Goal: Transaction & Acquisition: Book appointment/travel/reservation

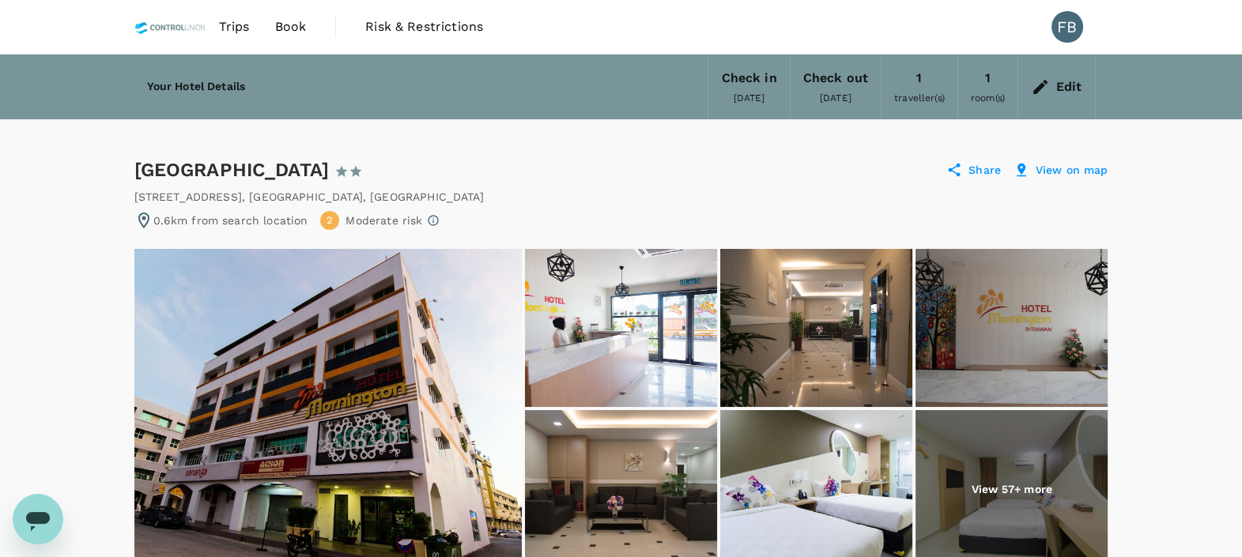
click at [775, 161] on div "[GEOGRAPHIC_DATA] 1 Star 2 Stars 3 Stars 4 Stars 5 Stars Share View on map" at bounding box center [621, 169] width 974 height 25
click at [1043, 87] on icon at bounding box center [1040, 87] width 14 height 14
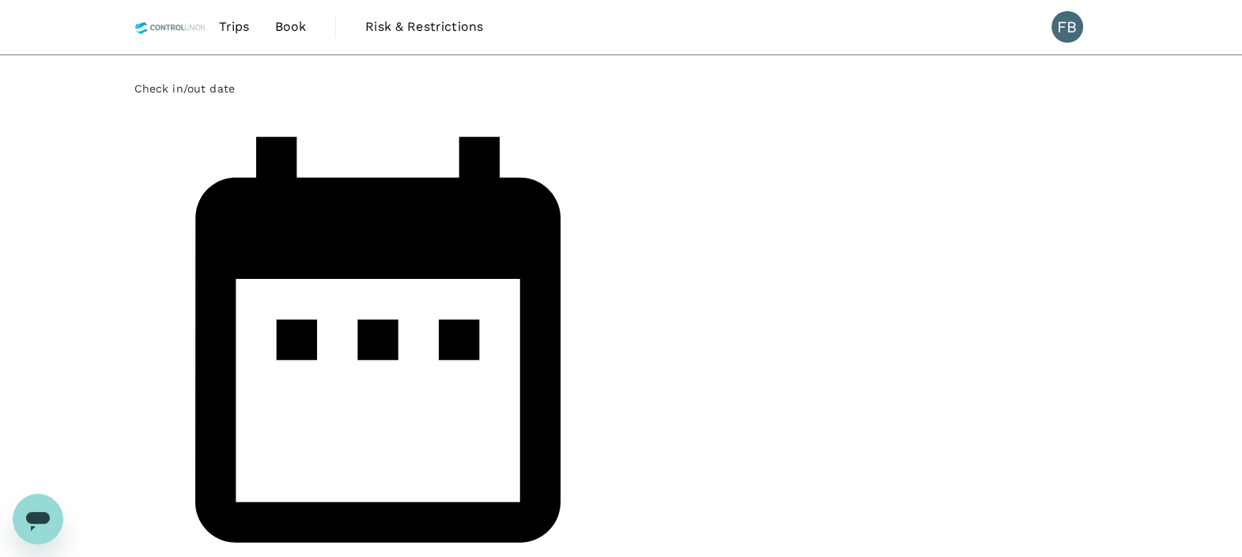
click at [510, 138] on div "[DATE] Oct" at bounding box center [377, 357] width 487 height 523
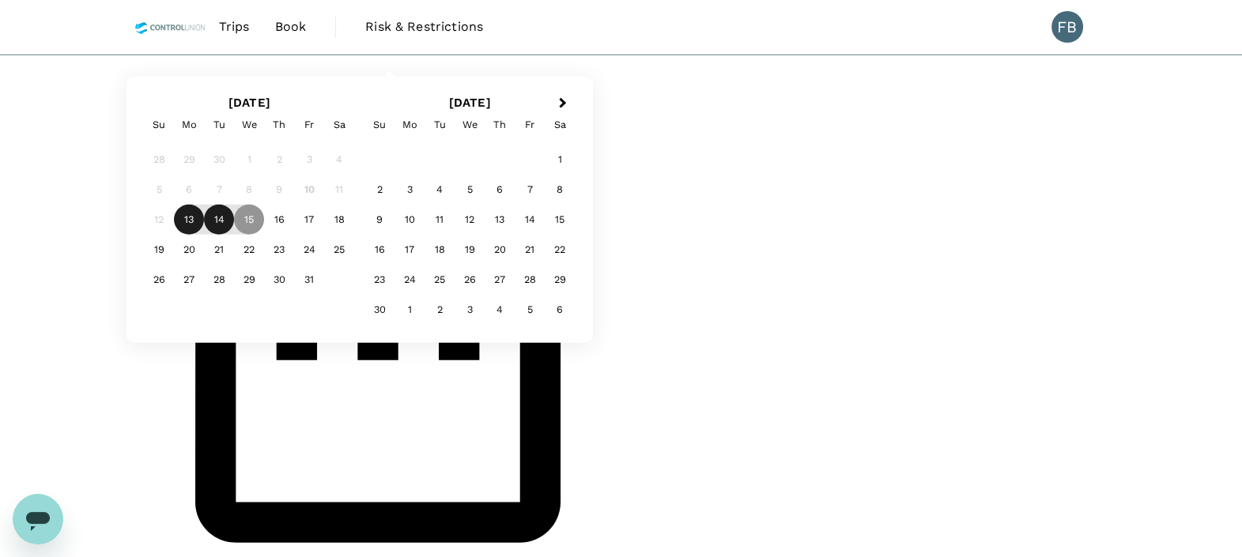
click at [234, 235] on div "14" at bounding box center [219, 220] width 30 height 30
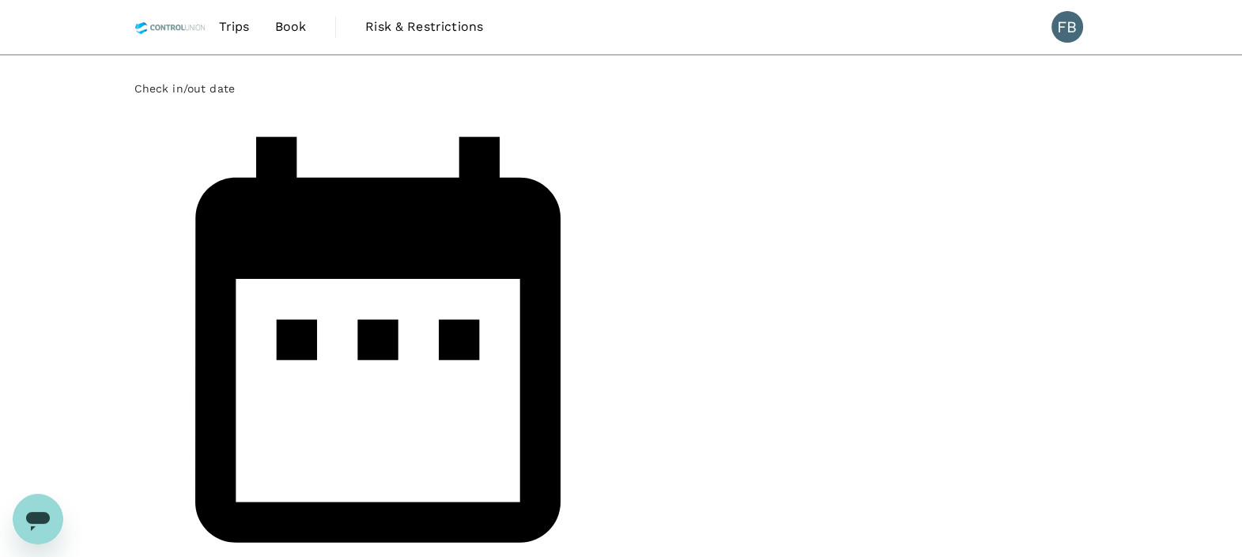
click at [451, 286] on div "Check in/out date [DATE] Selected date: [DATE] [DATE] number of Rooms 1 room Tr…" at bounding box center [621, 475] width 1242 height 840
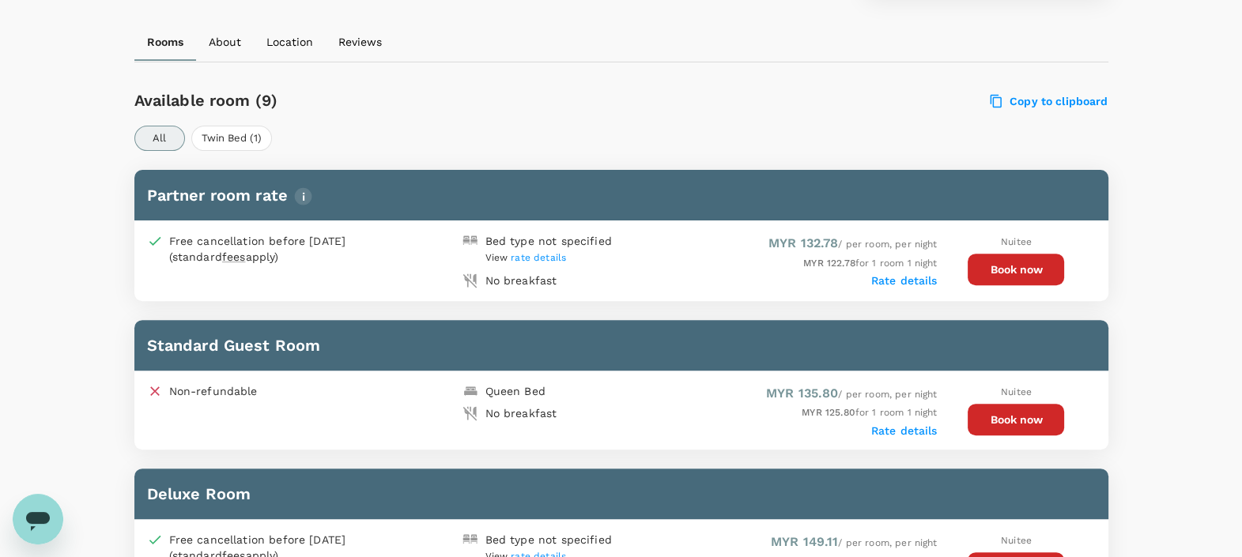
scroll to position [889, 0]
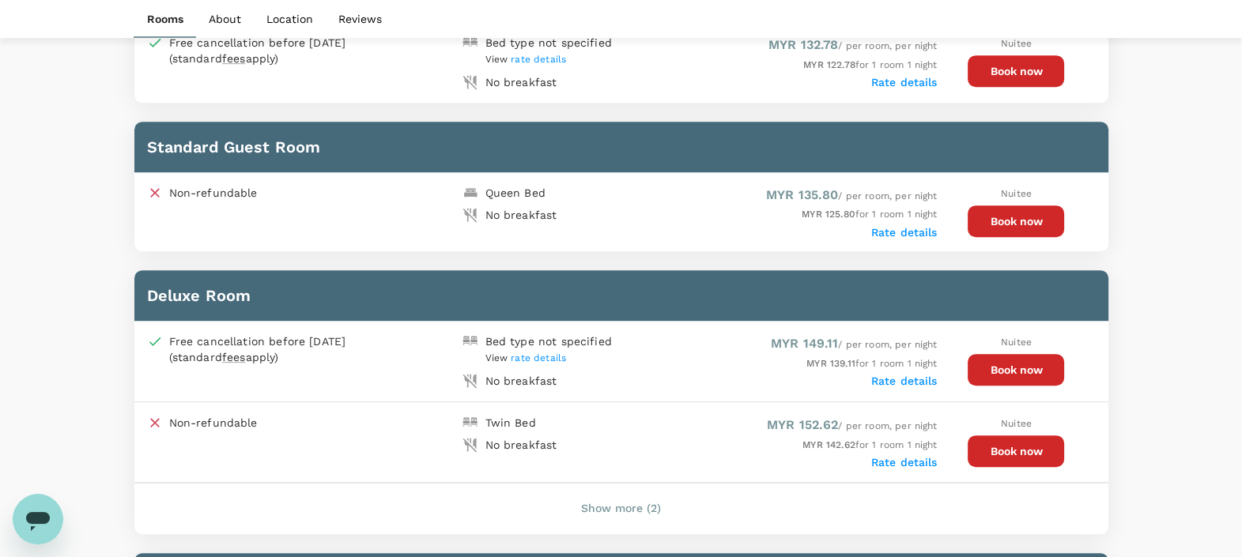
click at [1043, 366] on button "Book now" at bounding box center [1016, 370] width 96 height 32
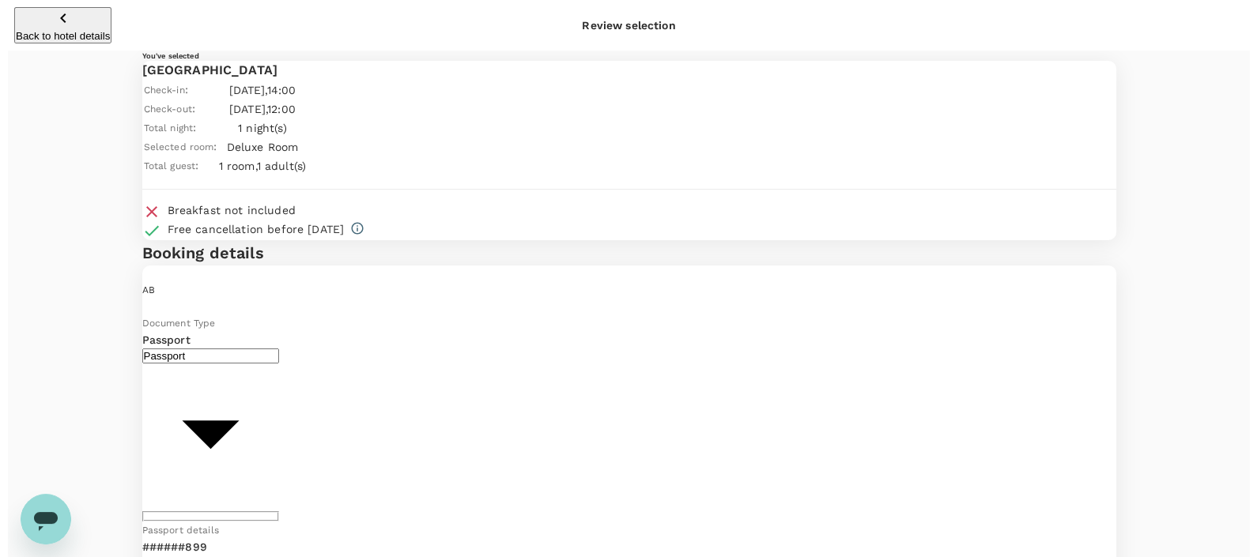
scroll to position [197, 0]
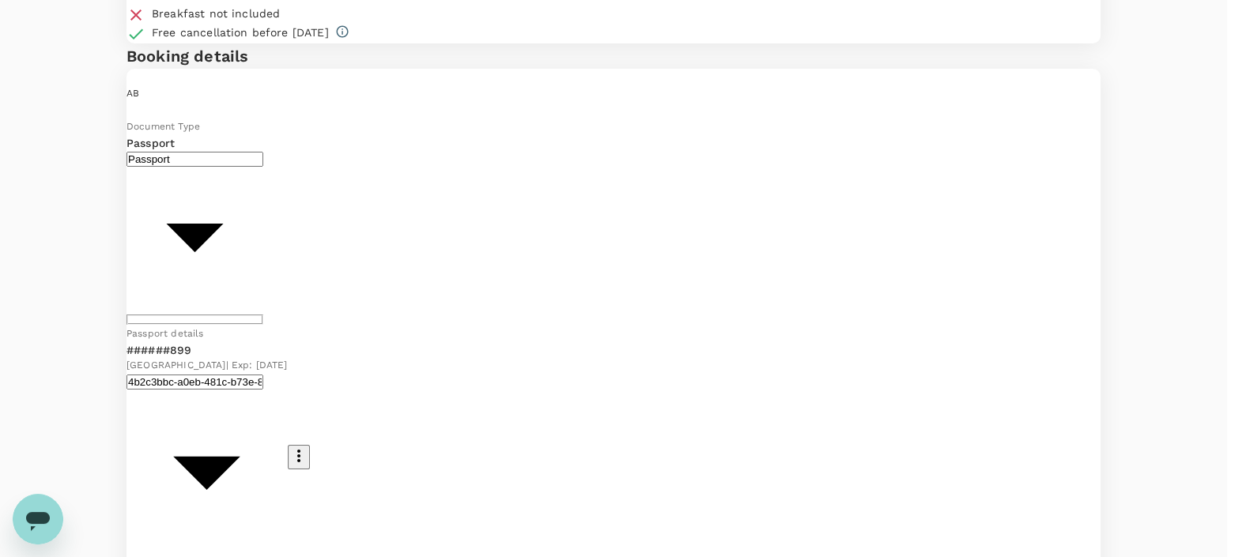
click at [305, 265] on body "Back to hotel details Review selection You've selected [GEOGRAPHIC_DATA] Check-…" at bounding box center [621, 455] width 1242 height 1305
type input "Id card"
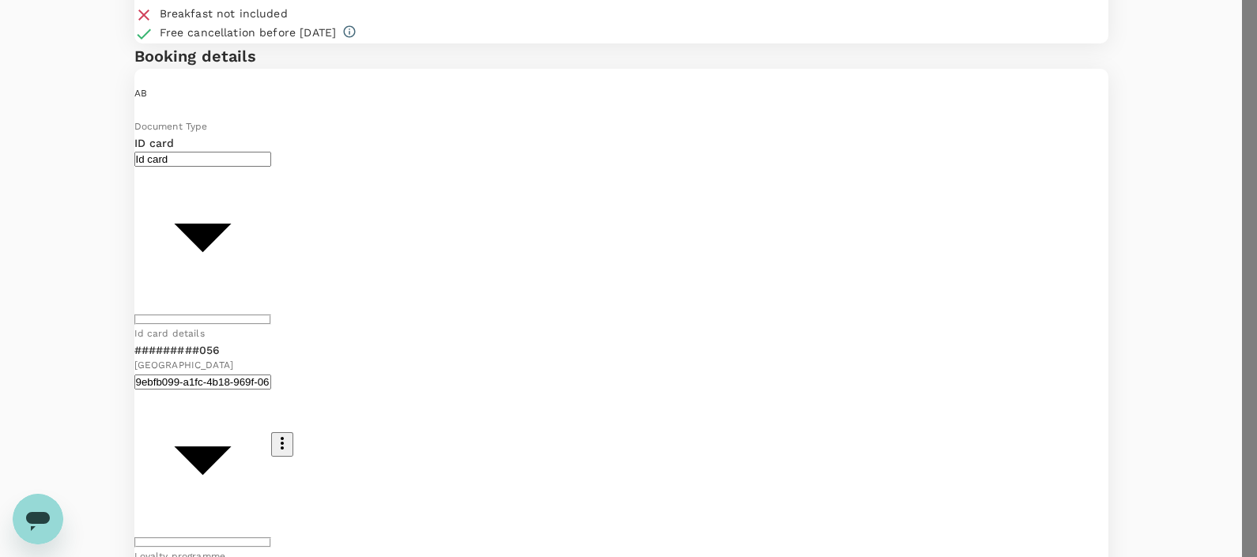
type input "9e254831-a140-43d4-90d9-f4bdc71b84d3"
paste textarea "Dear [PERSON_NAME]/[PERSON_NAME], Kindly assist to review and approve the hotel…"
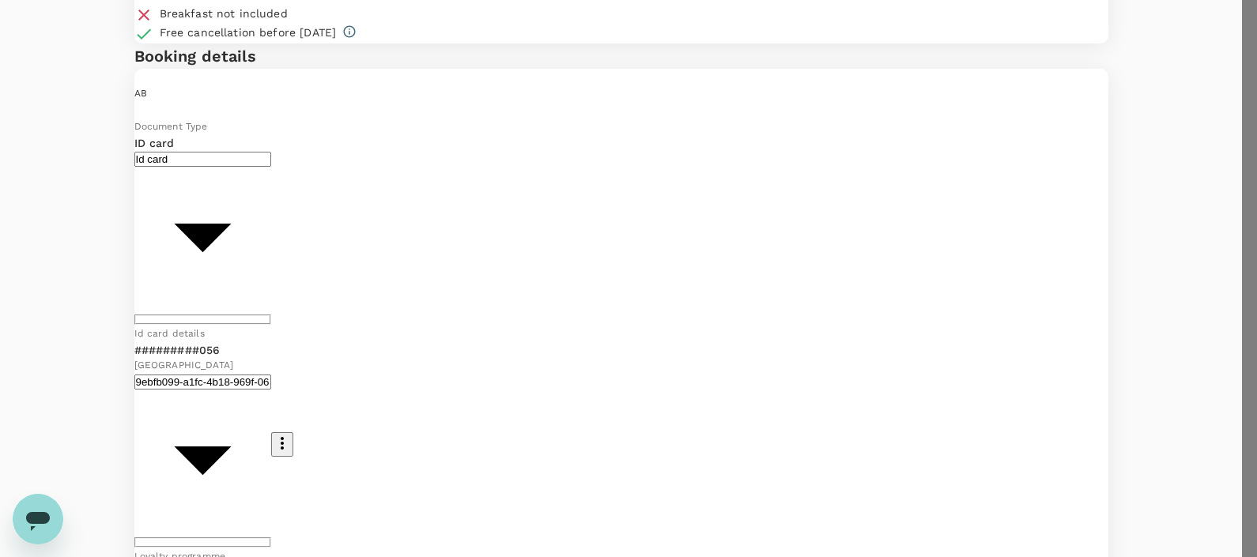
drag, startPoint x: 263, startPoint y: 364, endPoint x: 285, endPoint y: 369, distance: 22.6
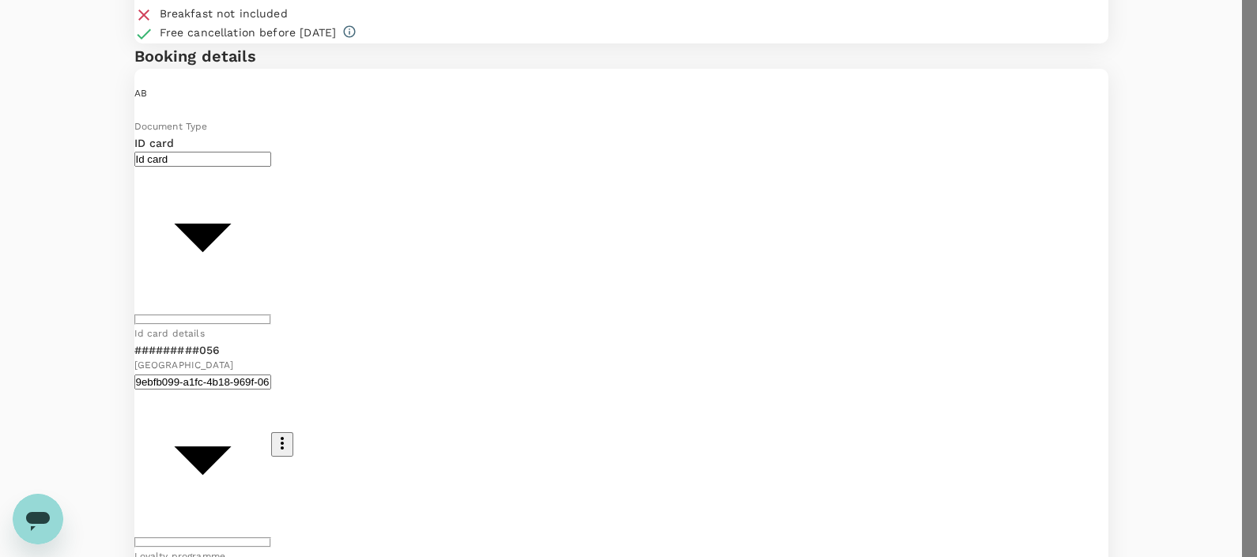
scroll to position [28, 0]
type textarea "Dear [PERSON_NAME]/[GEOGRAPHIC_DATA], Kindly assist to review and approve the h…"
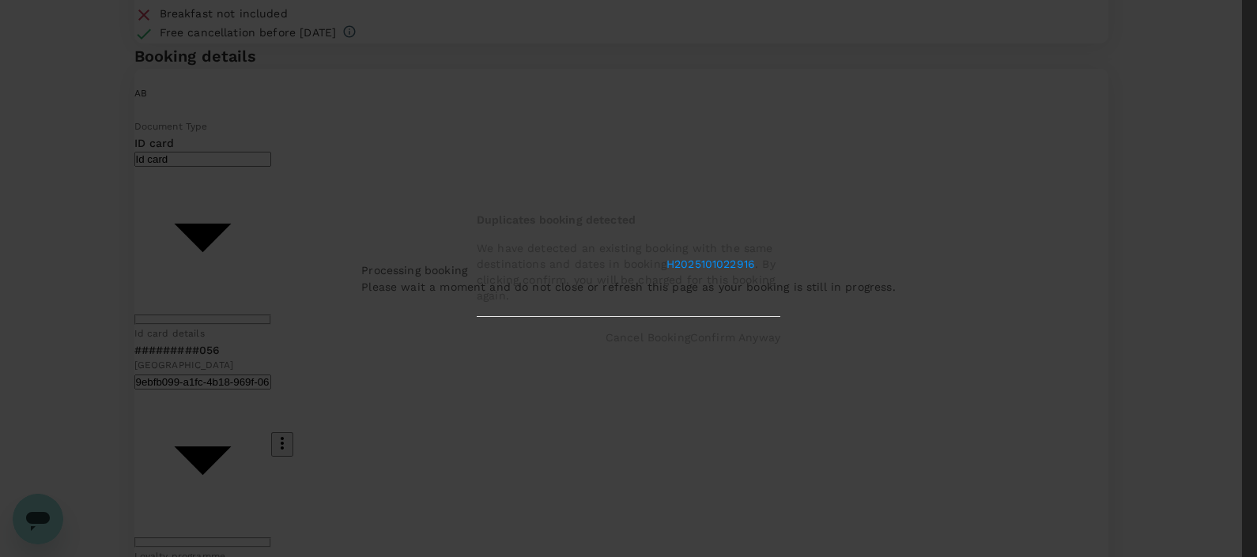
click at [606, 344] on p "Cancel Booking" at bounding box center [648, 338] width 85 height 16
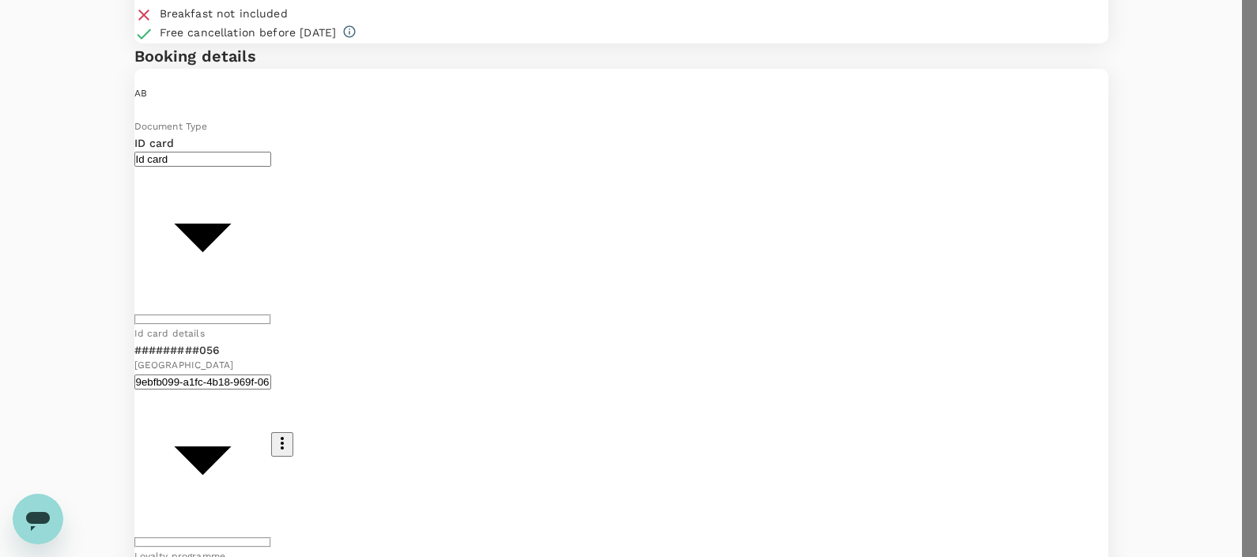
scroll to position [0, 0]
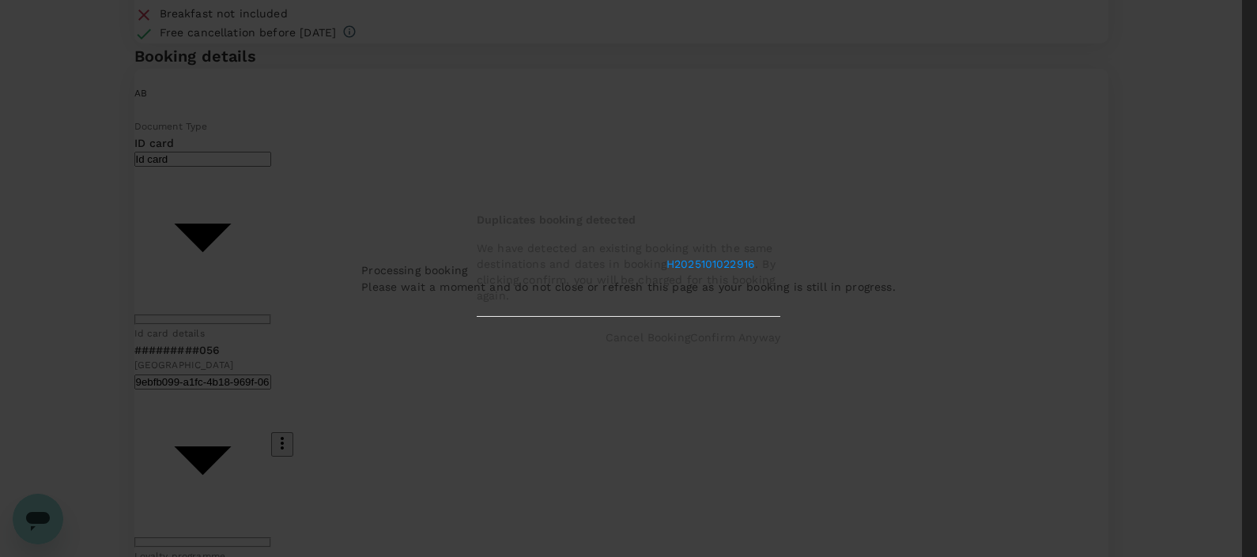
click at [630, 345] on p "Cancel Booking" at bounding box center [648, 338] width 85 height 16
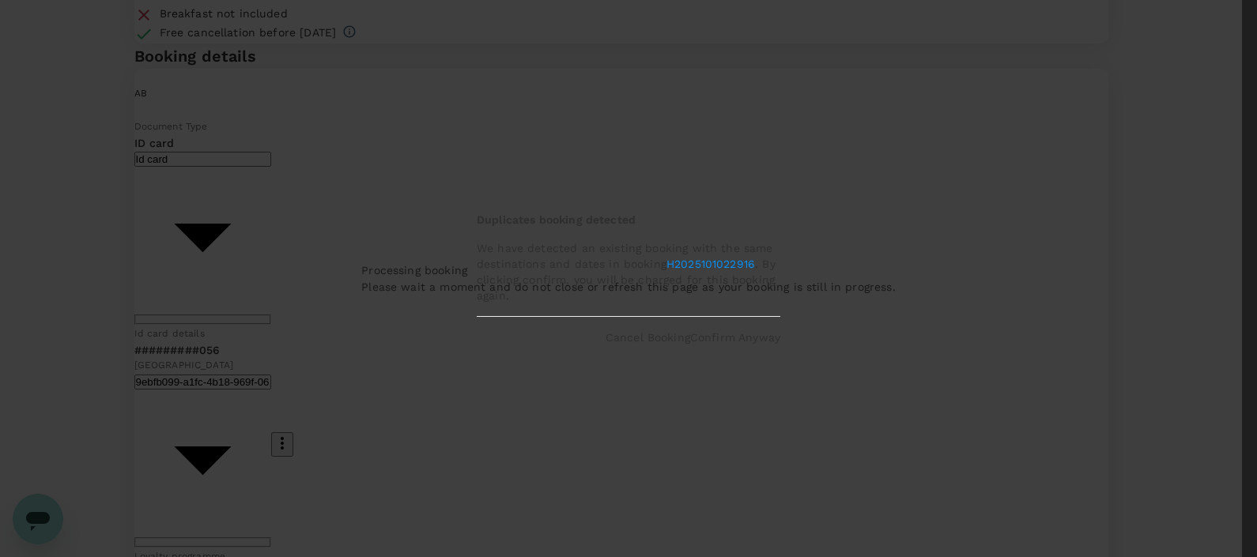
click at [747, 266] on link "H2025101022916" at bounding box center [710, 264] width 89 height 13
click at [757, 345] on p "Confirm Anyway" at bounding box center [735, 338] width 90 height 16
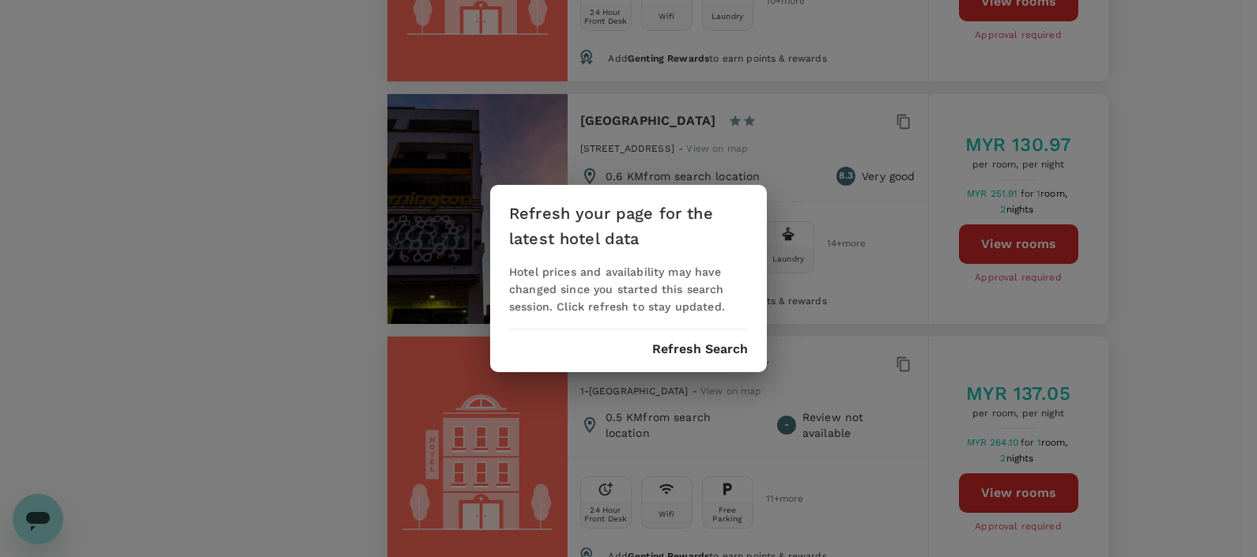
click at [267, 194] on div "Refresh your page for the latest hotel data Hotel prices and availability may h…" at bounding box center [628, 278] width 1257 height 557
click at [696, 352] on button "Refresh Search" at bounding box center [700, 349] width 96 height 14
click at [684, 349] on button "Refresh Search" at bounding box center [700, 349] width 96 height 14
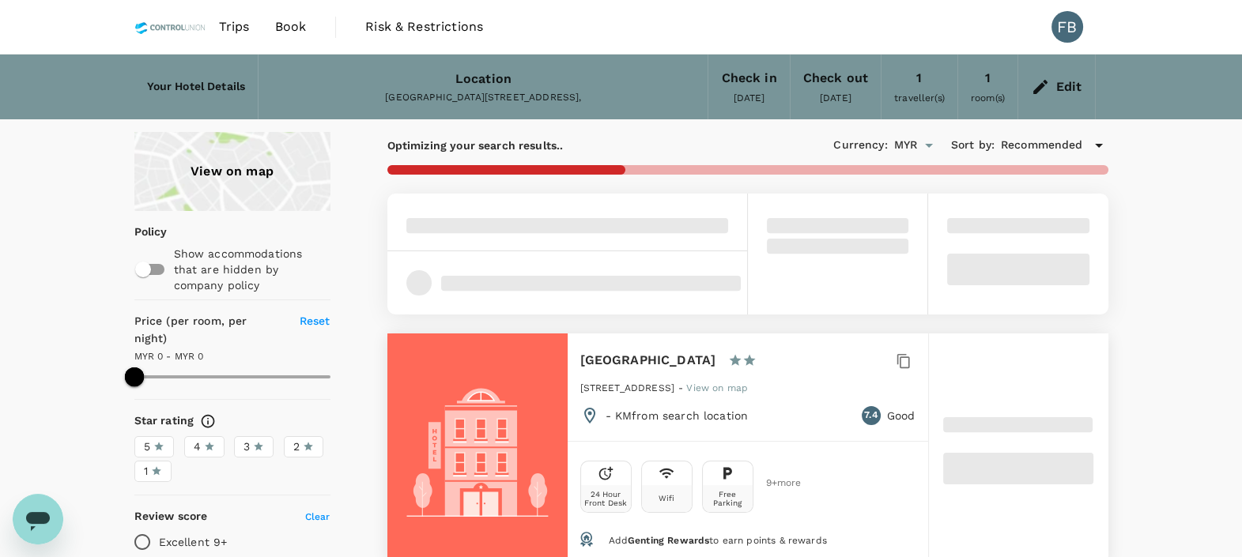
click at [243, 22] on span "Trips" at bounding box center [234, 26] width 31 height 19
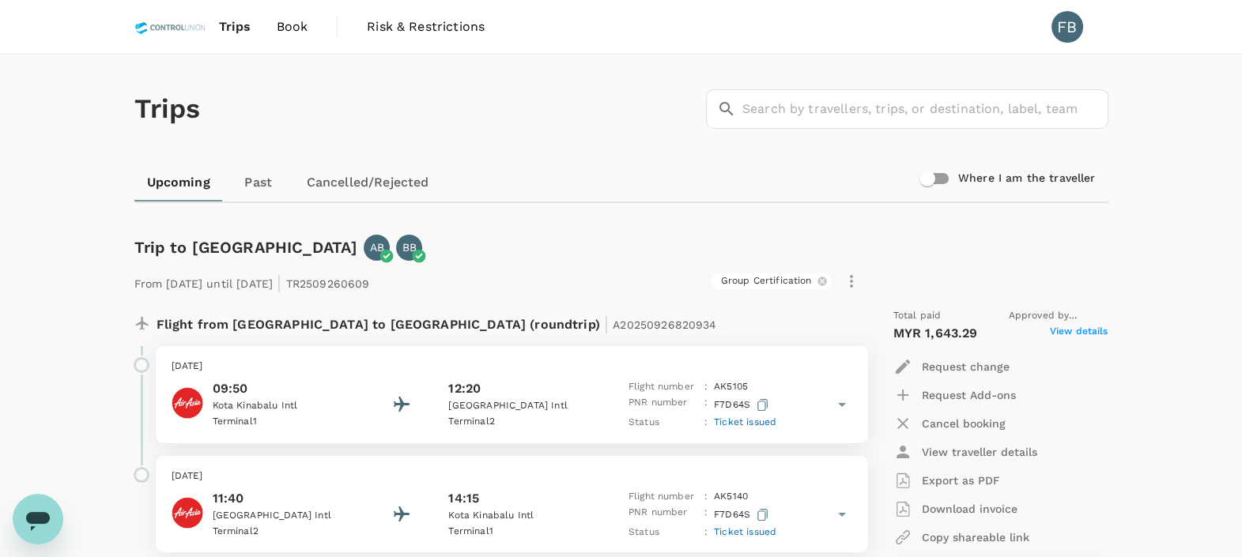
click at [371, 176] on link "Cancelled/Rejected" at bounding box center [368, 183] width 148 height 38
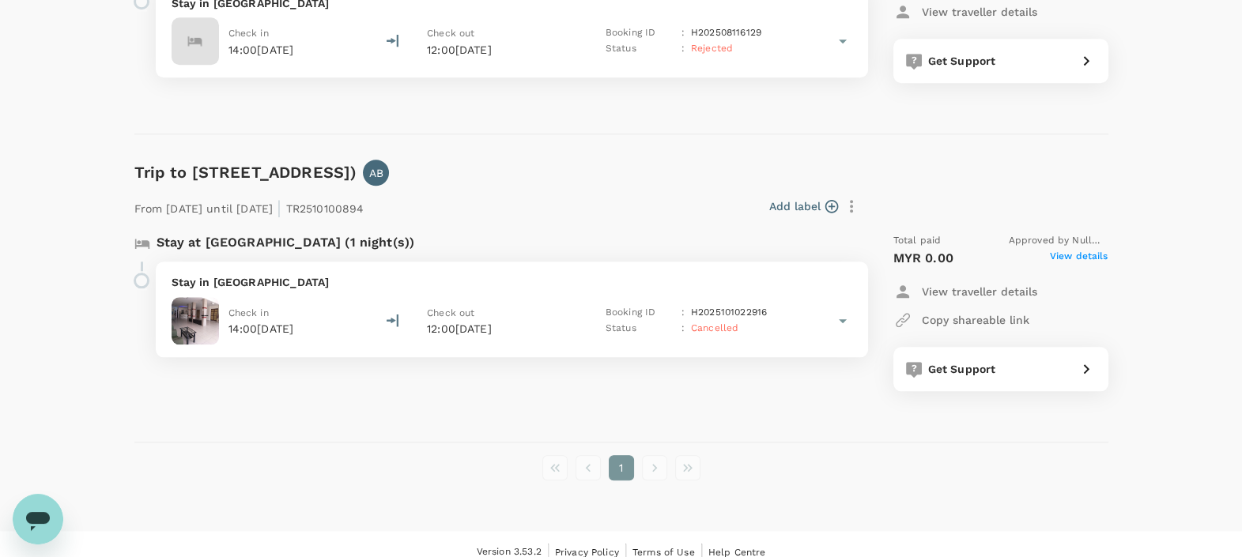
scroll to position [2024, 0]
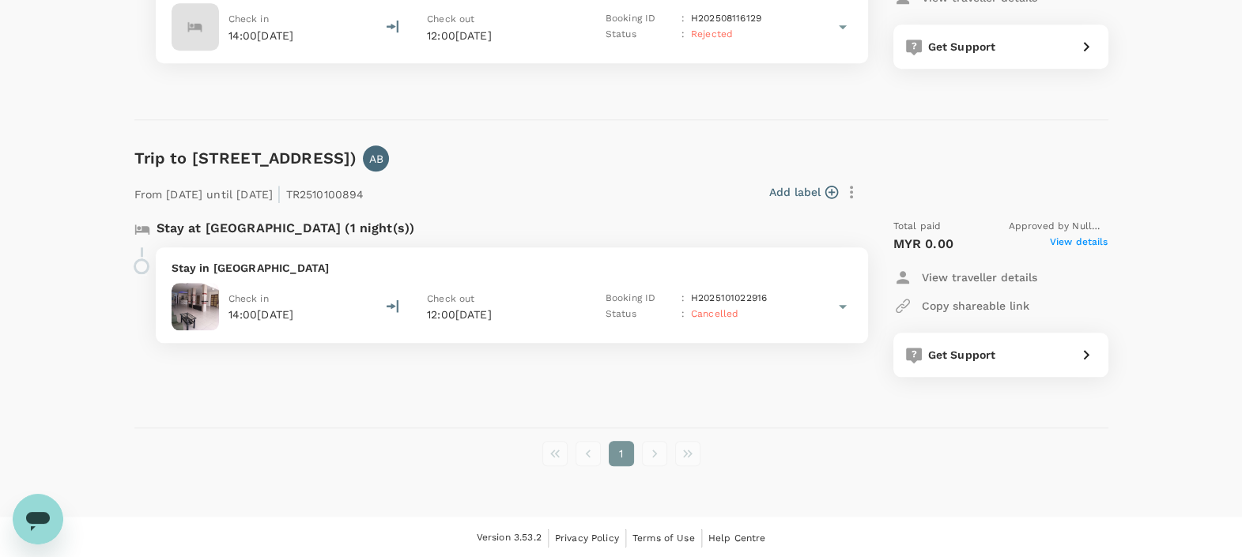
click at [841, 305] on icon at bounding box center [843, 307] width 8 height 4
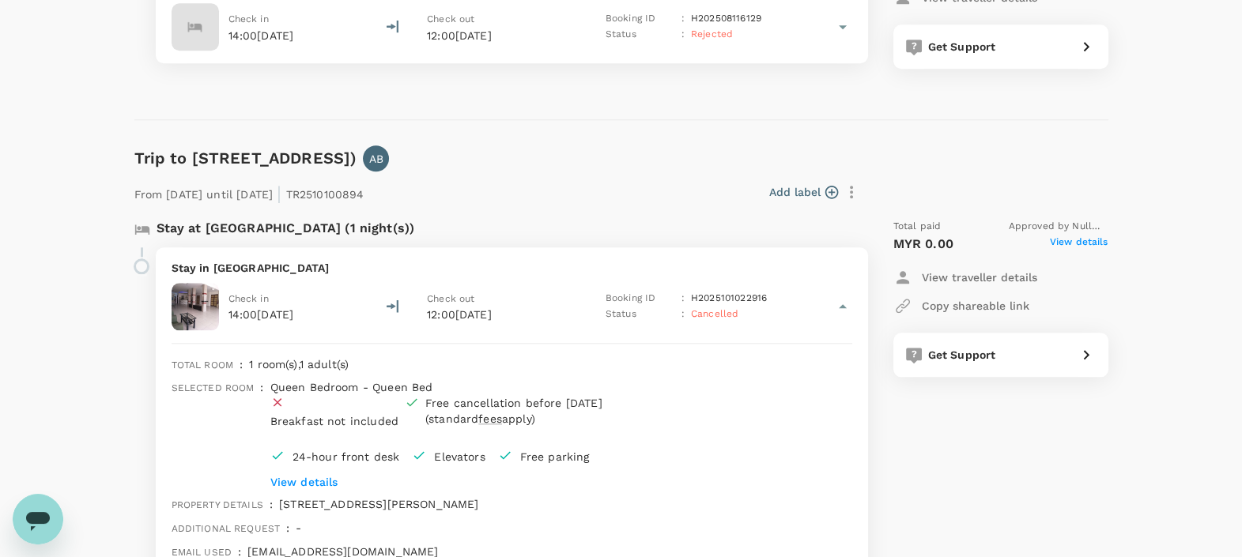
click at [841, 304] on icon at bounding box center [843, 306] width 8 height 4
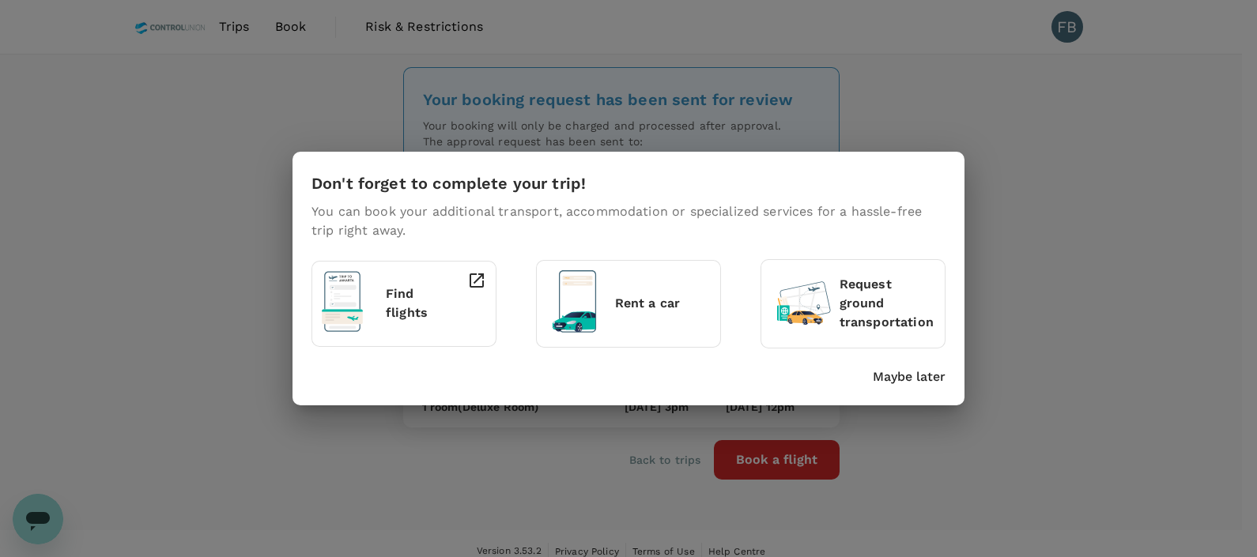
click at [1136, 229] on div "Don't forget to complete your trip! You can book your additional transport, acc…" at bounding box center [628, 278] width 1257 height 557
click at [923, 368] on p "Maybe later" at bounding box center [909, 377] width 73 height 19
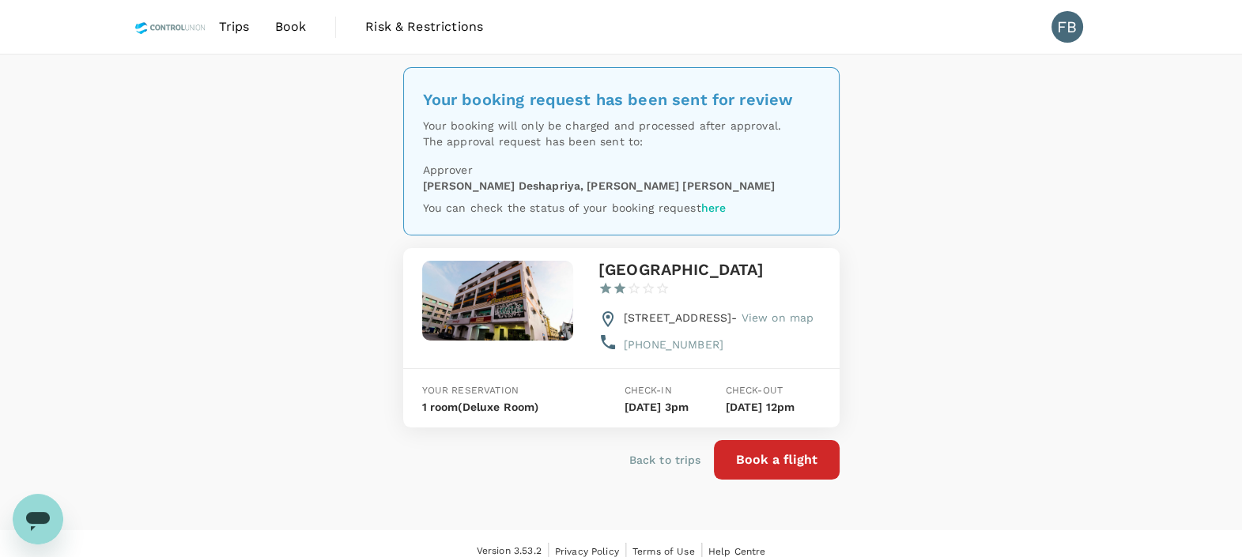
click at [637, 468] on p "Back to trips" at bounding box center [665, 460] width 72 height 16
